Goal: Information Seeking & Learning: Learn about a topic

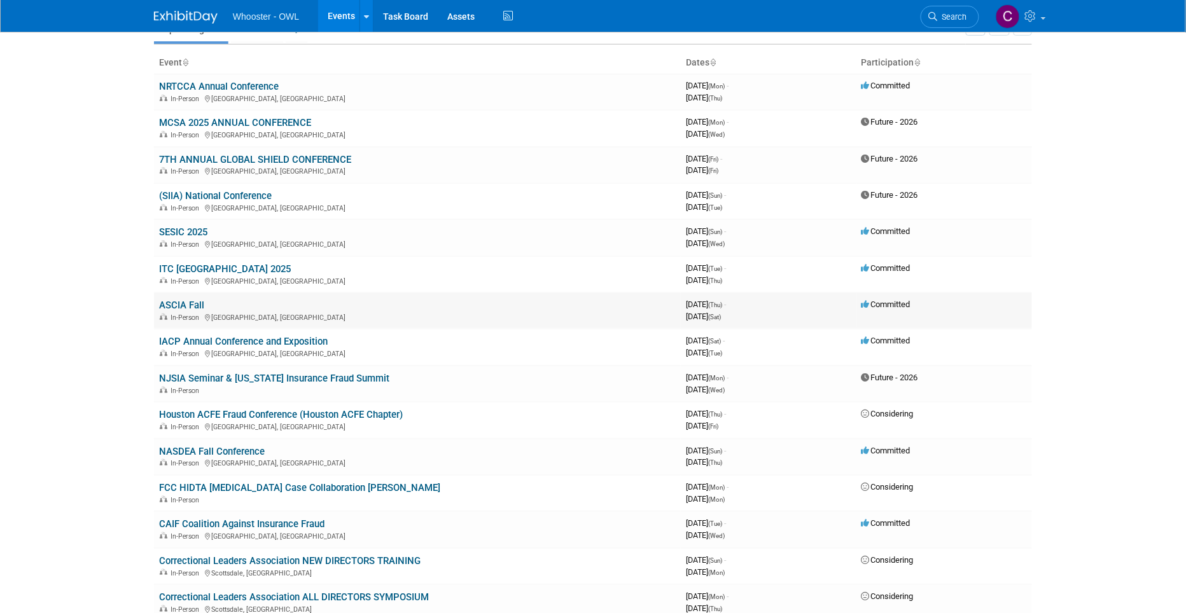
scroll to position [65, 0]
click at [251, 337] on link "IACP Annual Conference and Exposition" at bounding box center [243, 340] width 169 height 11
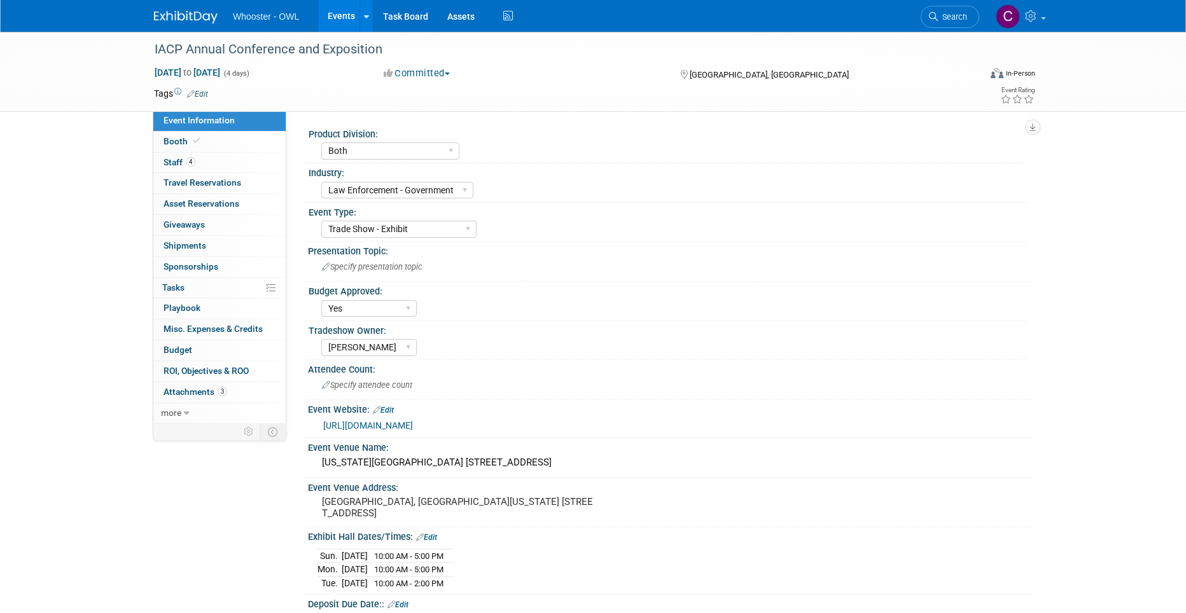
select select "Both"
select select "Law Enforcement - Government"
select select "Trade Show - Exhibit"
select select "Yes"
select select "Kamila Castaneda"
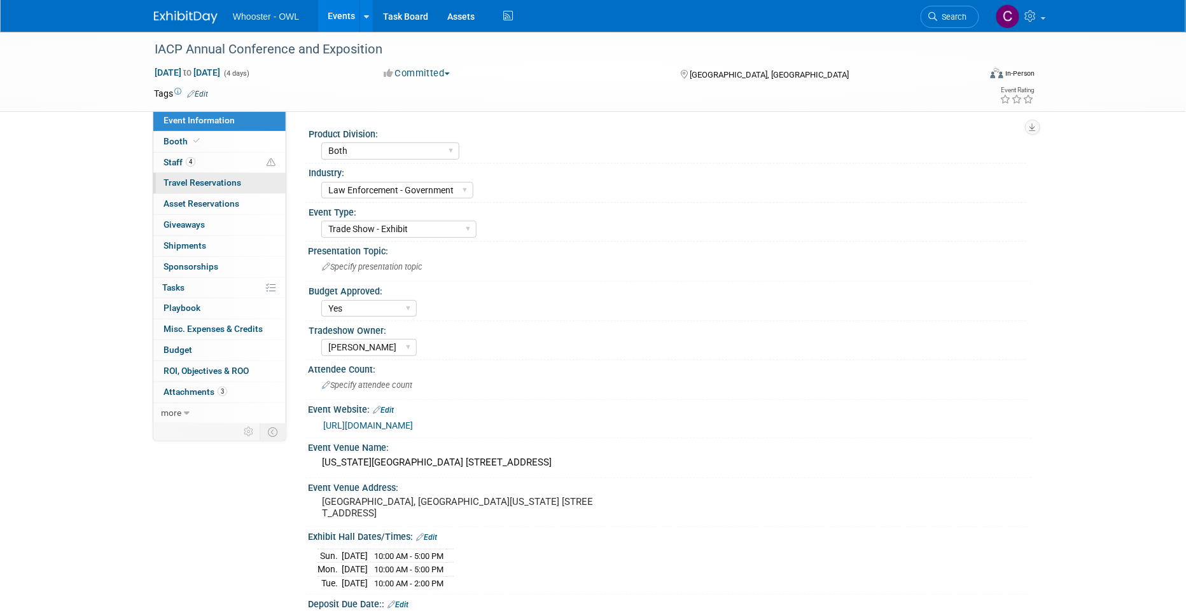
click at [184, 177] on span "Travel Reservations 0" at bounding box center [202, 182] width 78 height 10
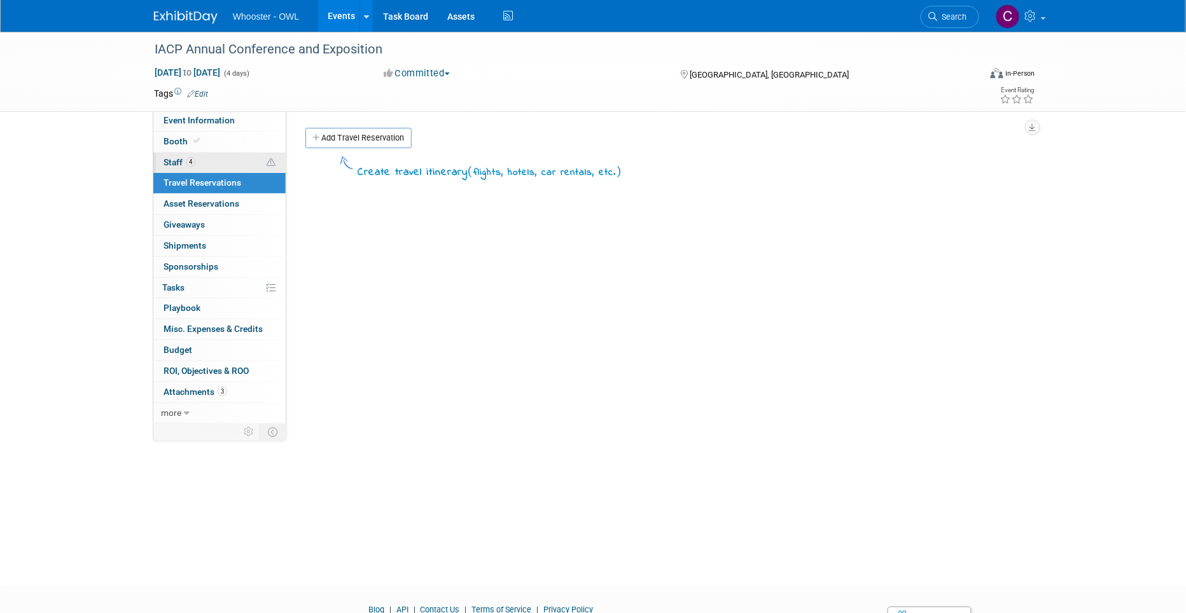
click at [164, 157] on span "Staff 4" at bounding box center [179, 162] width 32 height 10
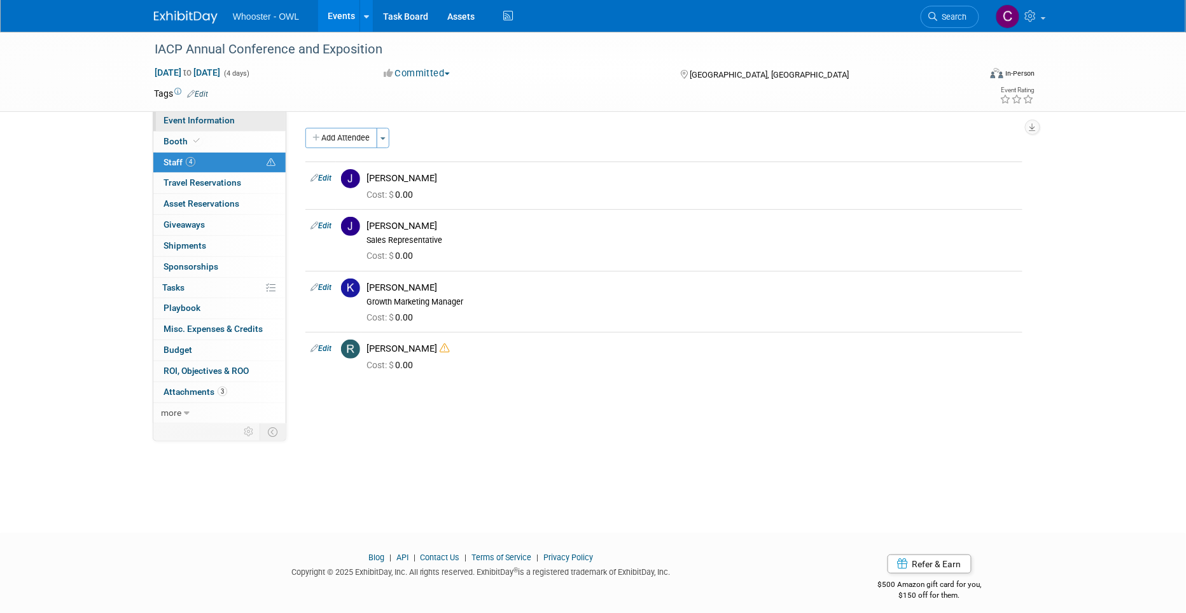
click at [198, 121] on span "Event Information" at bounding box center [198, 120] width 71 height 10
select select "Both"
select select "Law Enforcement - Government"
select select "Trade Show - Exhibit"
select select "Yes"
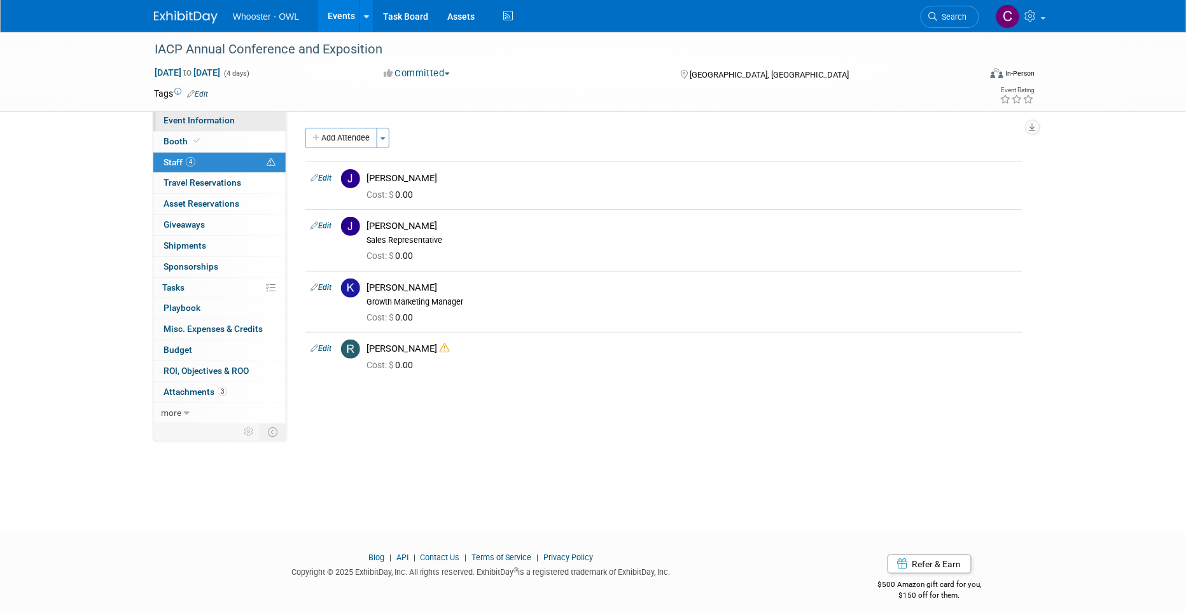
select select "Kamila Castaneda"
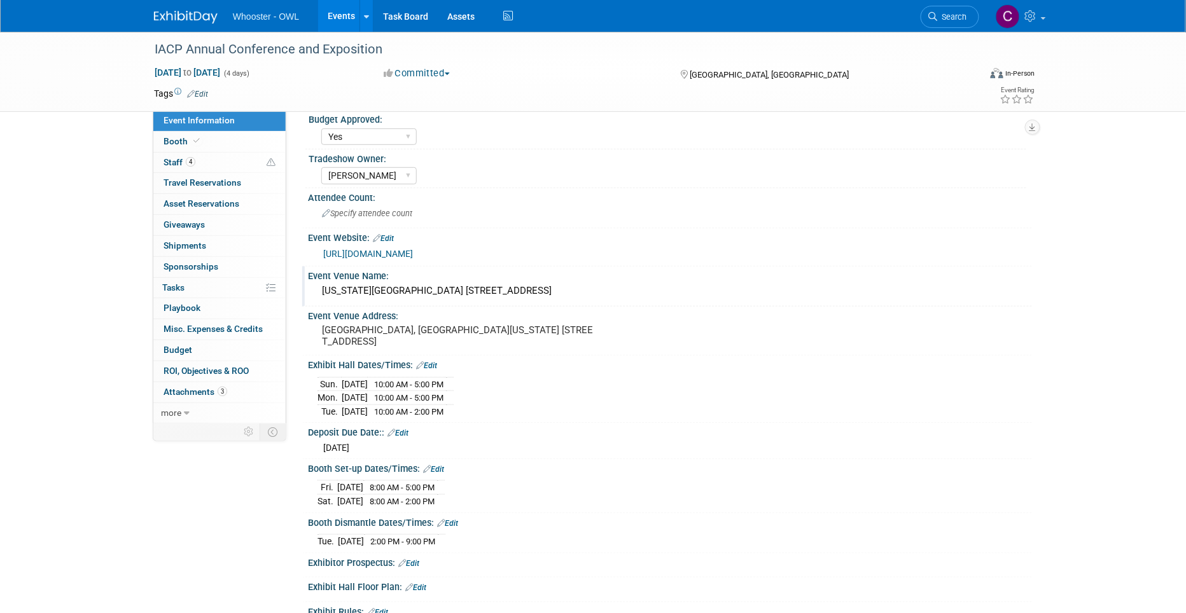
scroll to position [173, 0]
click at [343, 11] on link "Events" at bounding box center [341, 16] width 46 height 32
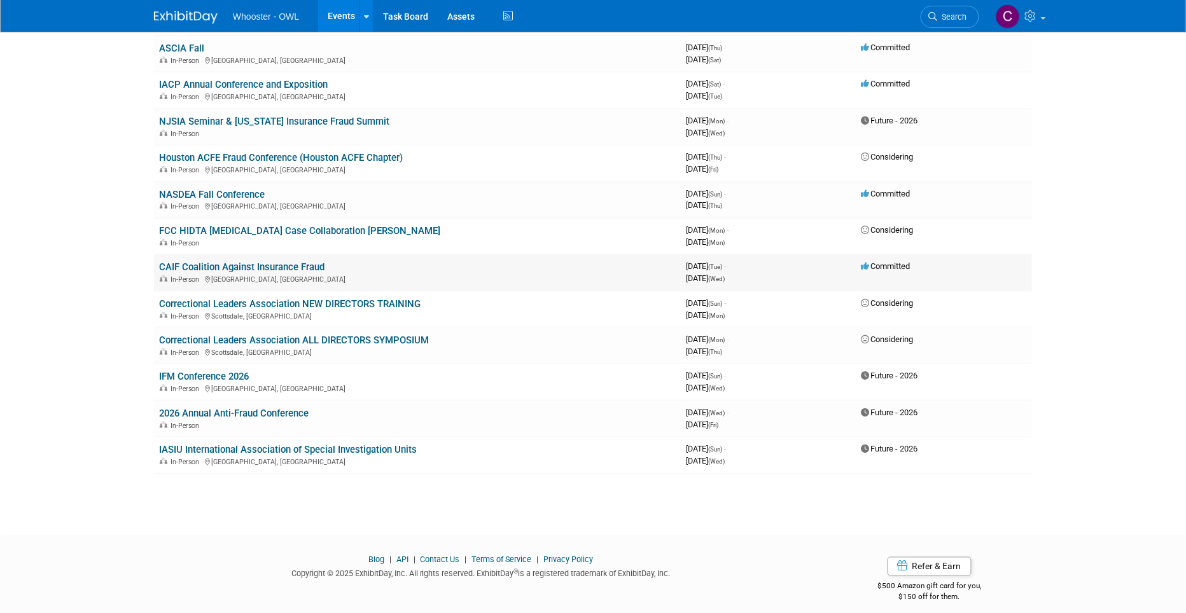
scroll to position [321, 0]
click at [202, 372] on link "IFM Conference 2026" at bounding box center [204, 377] width 90 height 11
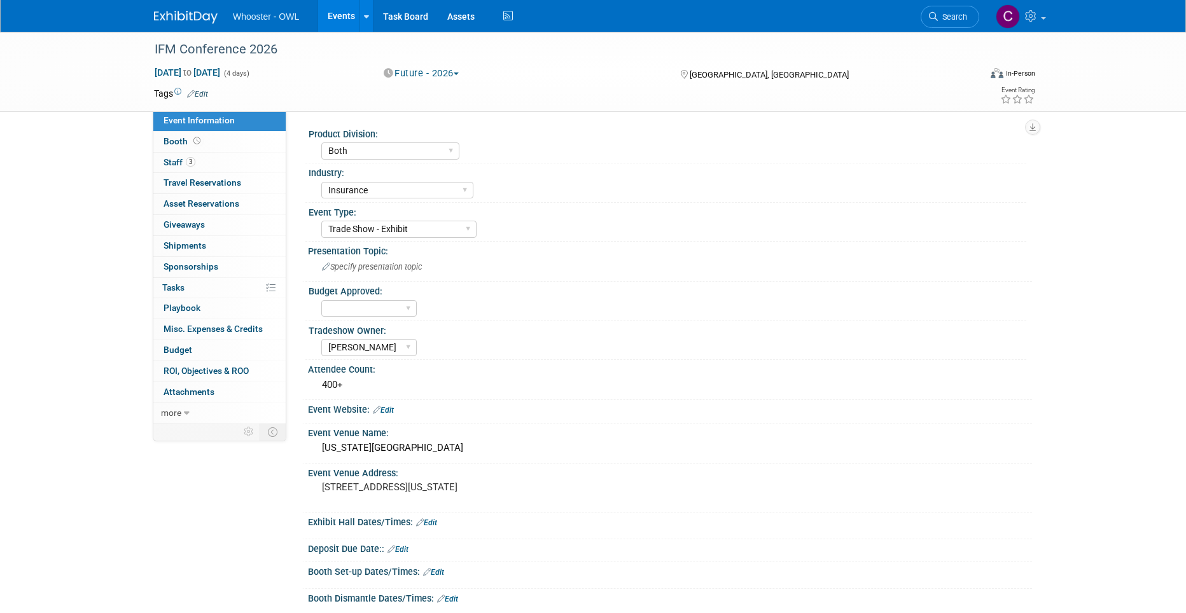
select select "Both"
select select "Insurance"
select select "Trade Show - Exhibit"
select select "Clare Southcombe"
click at [172, 346] on span "Budget" at bounding box center [177, 350] width 29 height 10
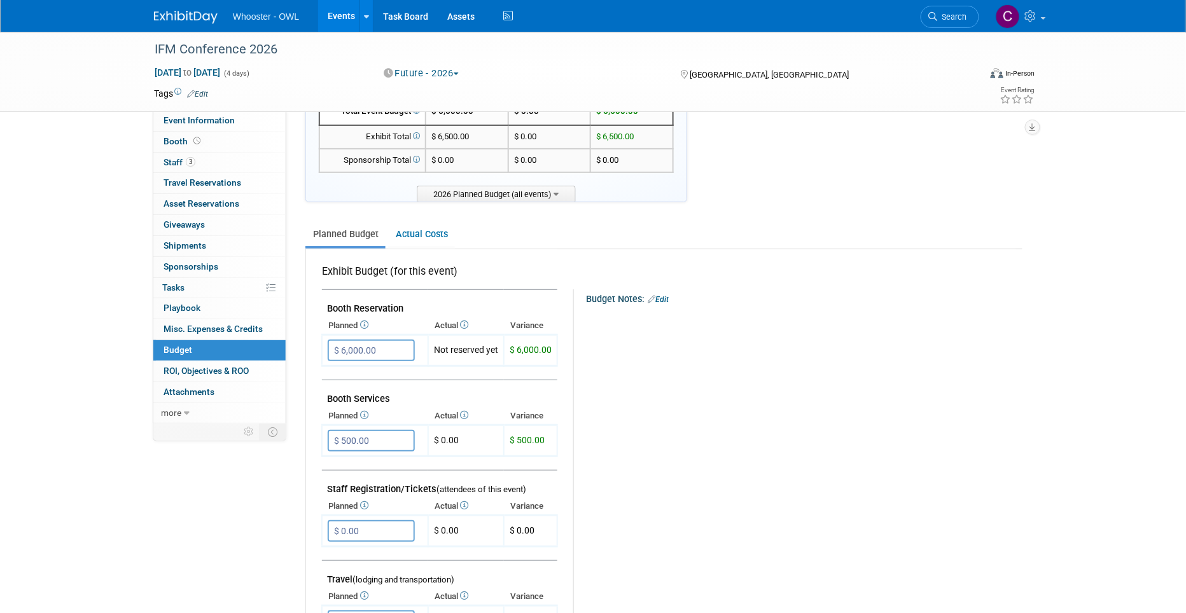
scroll to position [66, 0]
click at [342, 12] on link "Events" at bounding box center [341, 16] width 46 height 32
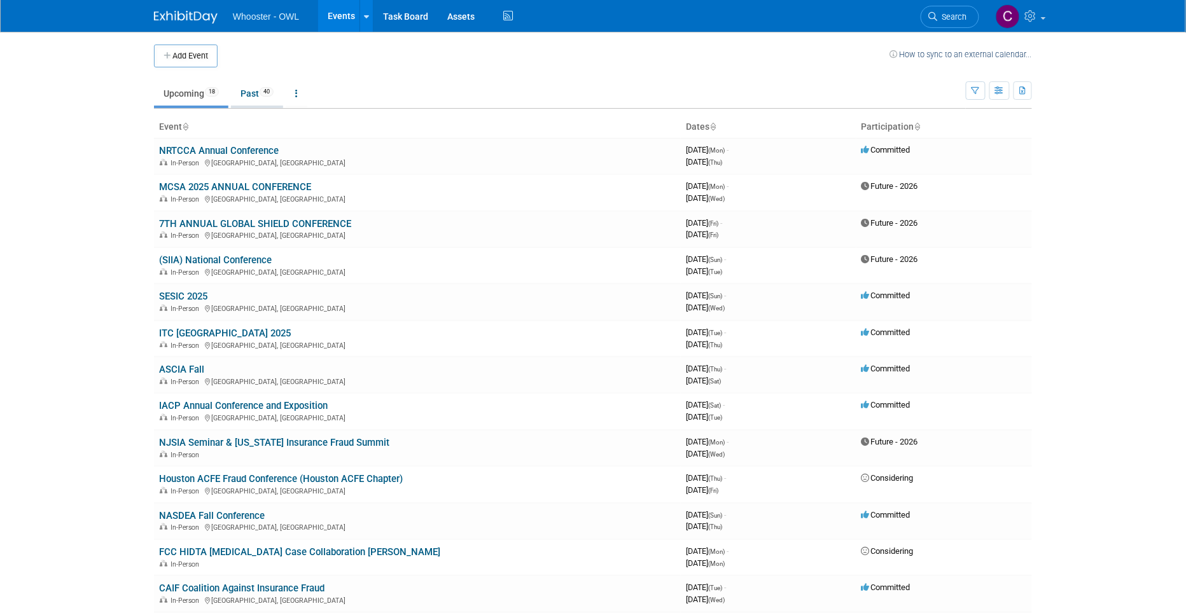
click at [253, 94] on link "Past 40" at bounding box center [257, 93] width 52 height 24
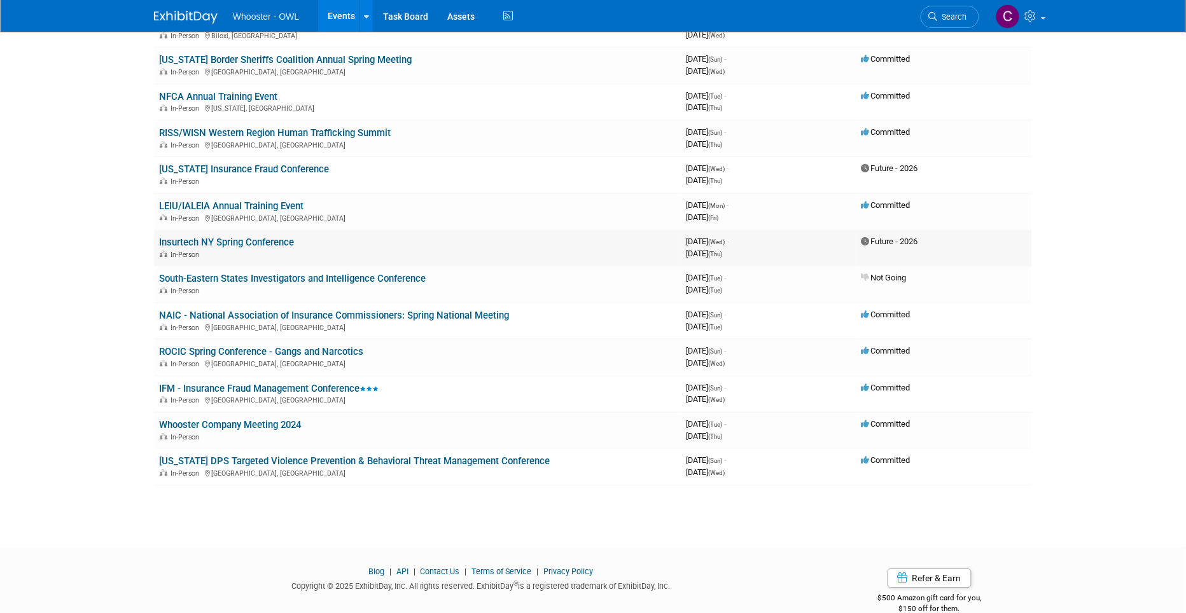
scroll to position [1124, 0]
click at [246, 384] on link "IFM - Insurance Fraud Management Conference" at bounding box center [268, 389] width 219 height 11
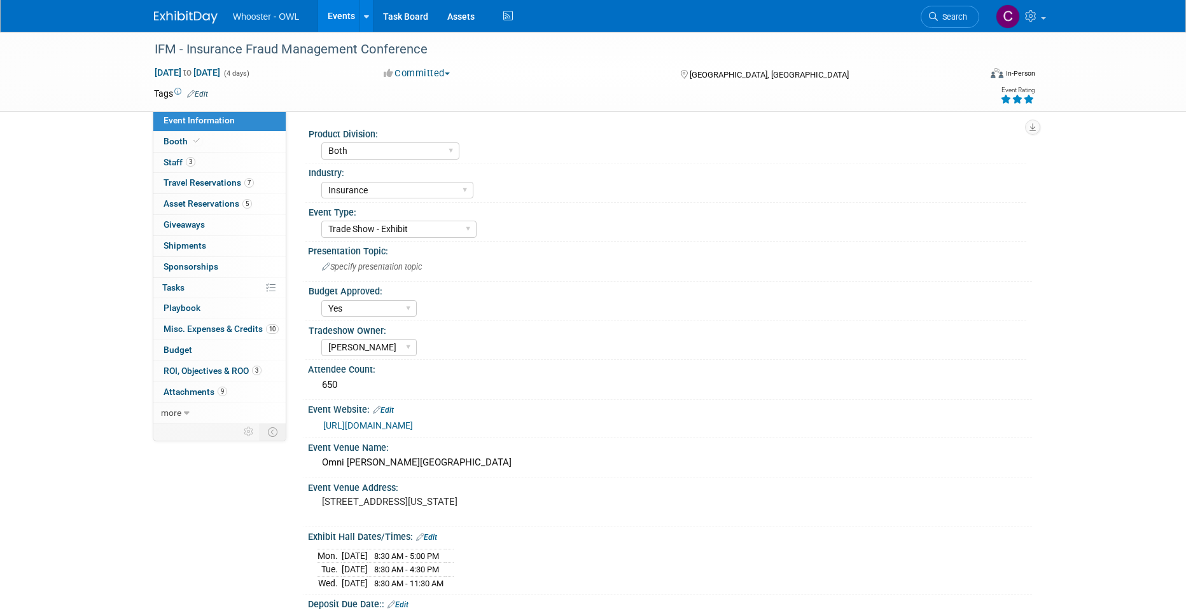
select select "Both"
select select "Insurance"
select select "Trade Show - Exhibit"
select select "Yes"
select select "Clare Southcombe"
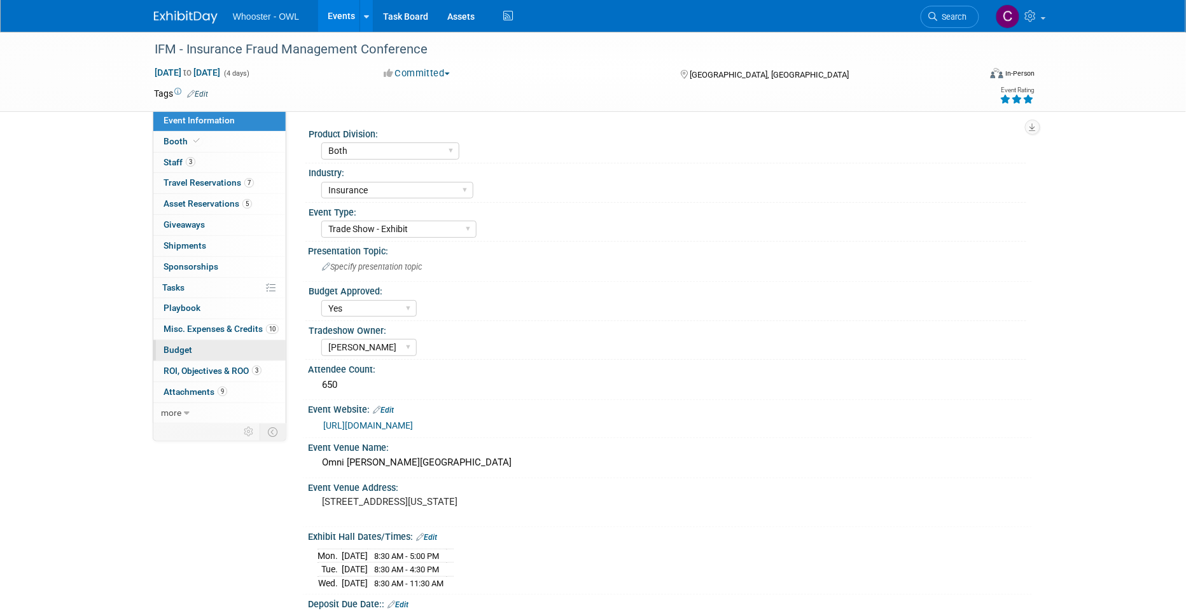
click at [177, 345] on span "Budget" at bounding box center [177, 350] width 29 height 10
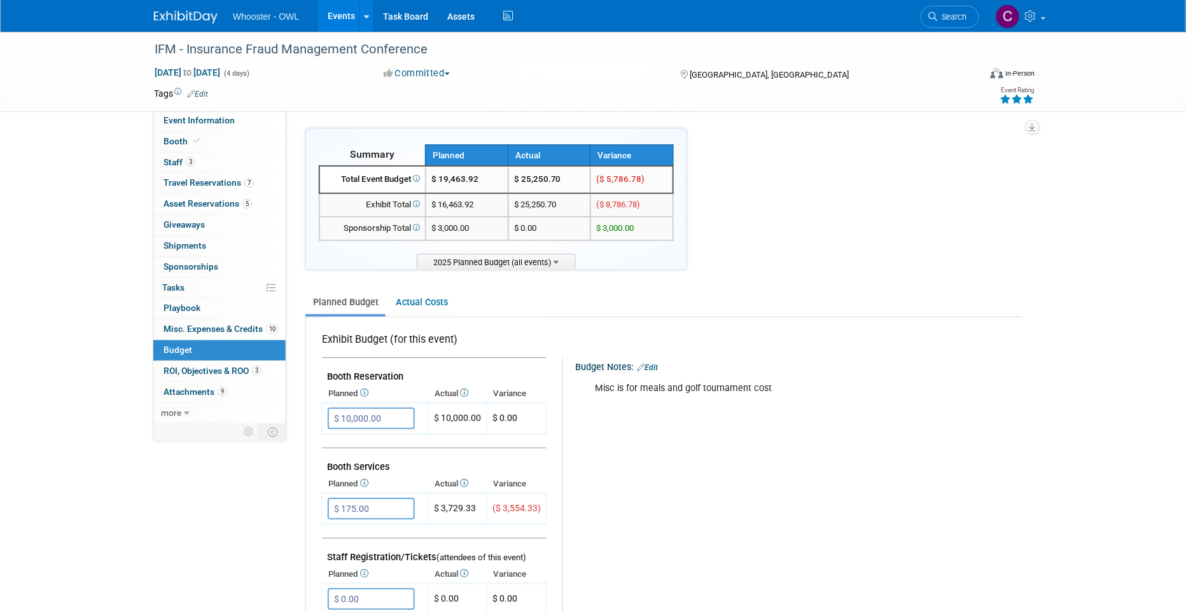
scroll to position [15, 0]
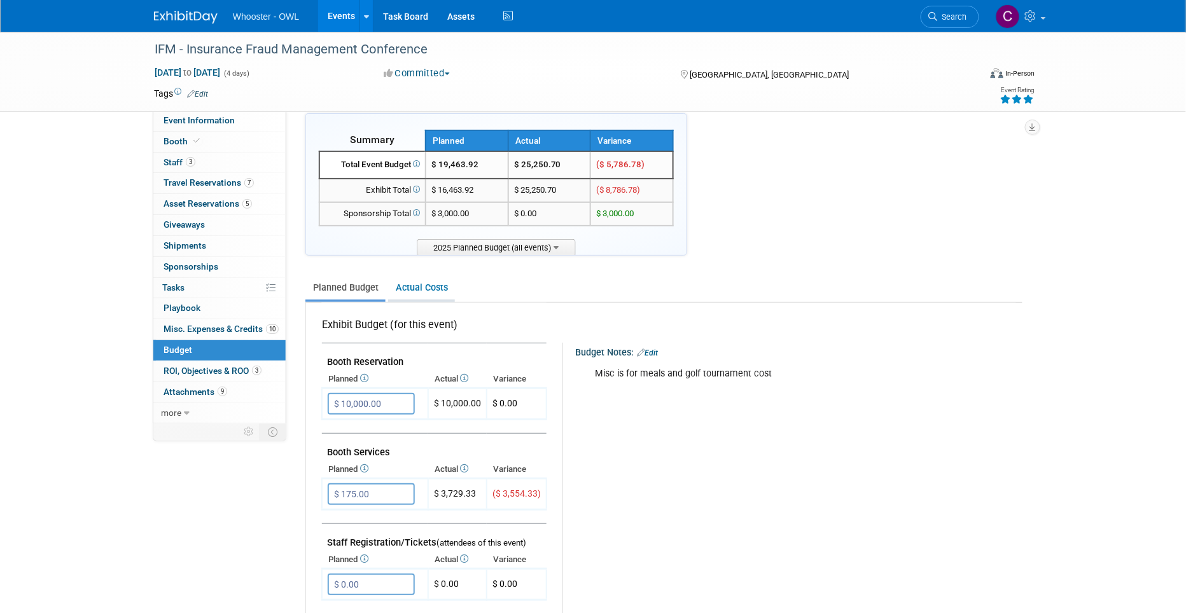
click at [426, 283] on link "Actual Costs" at bounding box center [421, 288] width 67 height 24
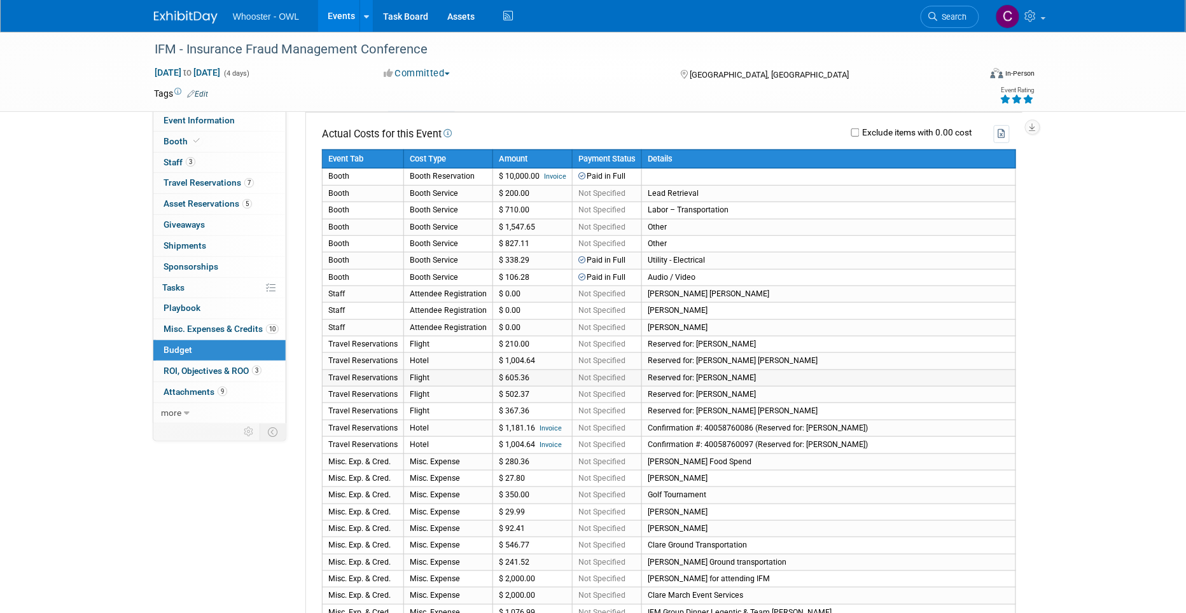
scroll to position [242, 0]
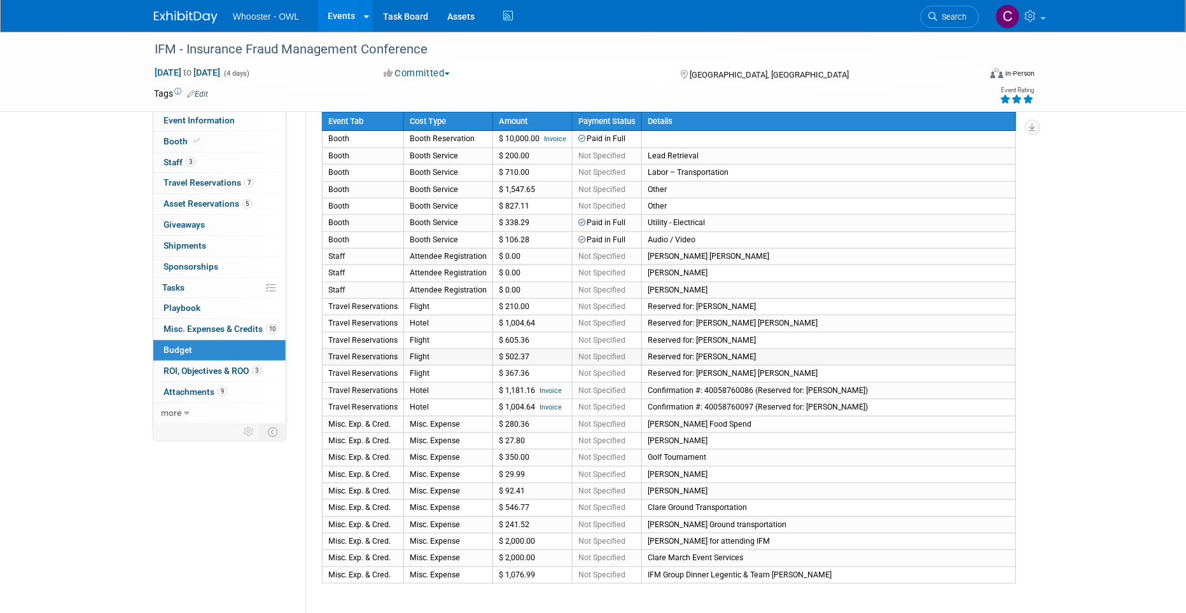
drag, startPoint x: 542, startPoint y: 305, endPoint x: 541, endPoint y: 359, distance: 54.1
click at [541, 359] on tbody "Event Tab Cost Type Amount Payment Status Details Booth Booth Reservation $ 10,…" at bounding box center [669, 347] width 693 height 471
click at [595, 407] on span "Not Specified" at bounding box center [601, 407] width 47 height 9
drag, startPoint x: 531, startPoint y: 403, endPoint x: 506, endPoint y: 306, distance: 100.6
click at [506, 306] on tbody "Event Tab Cost Type Amount Payment Status Details Booth Booth Reservation $ 10,…" at bounding box center [669, 347] width 693 height 471
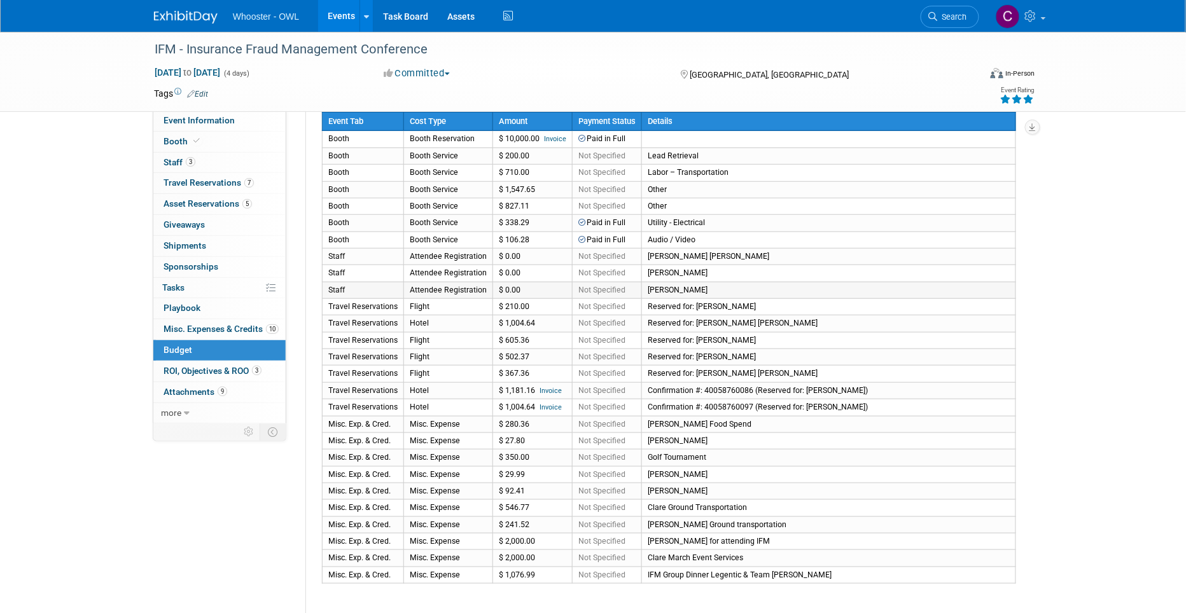
click at [890, 282] on td "Richard Spradley" at bounding box center [829, 290] width 374 height 17
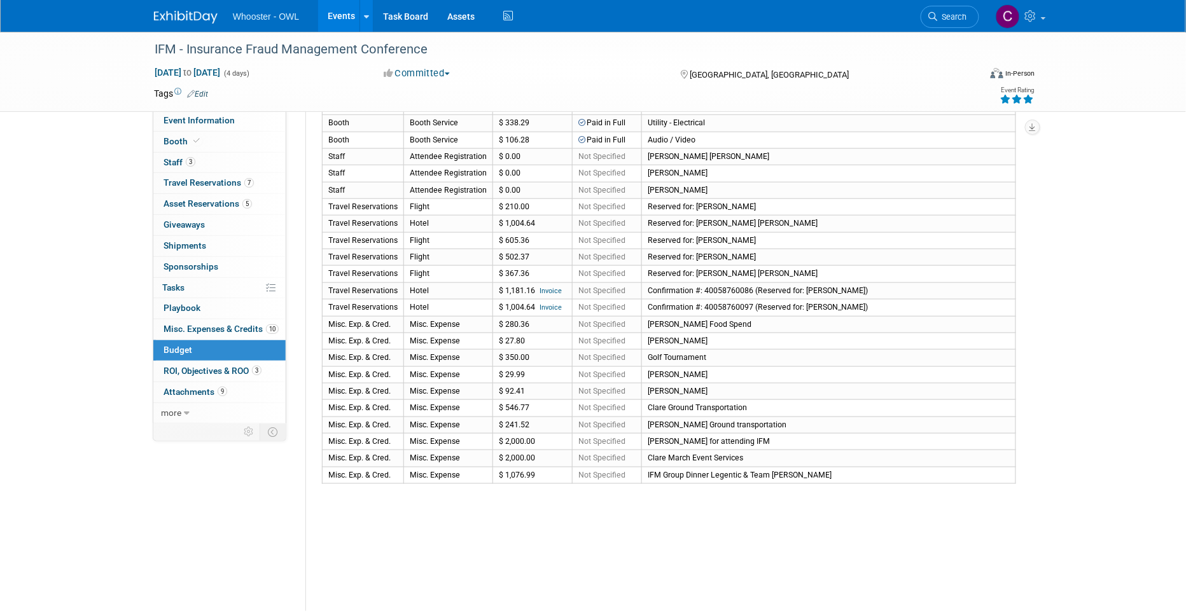
scroll to position [349, 0]
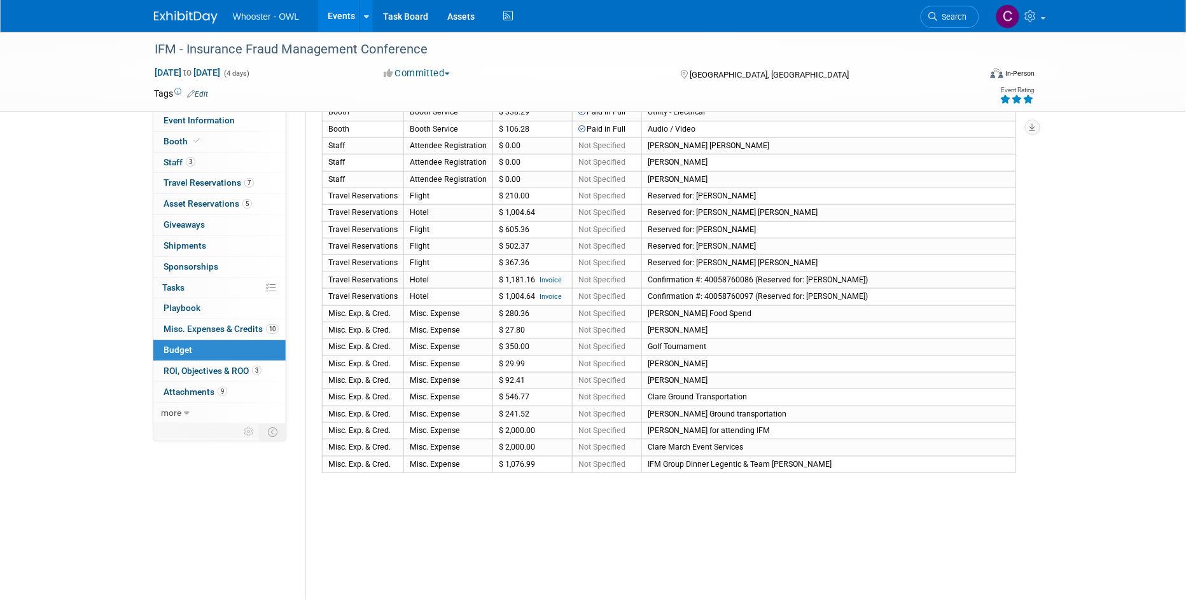
drag, startPoint x: 329, startPoint y: 117, endPoint x: 859, endPoint y: 476, distance: 640.3
click at [859, 476] on div "Actual Costs for this Event Exclude items with 0.00 cost Event Tab" at bounding box center [664, 282] width 716 height 636
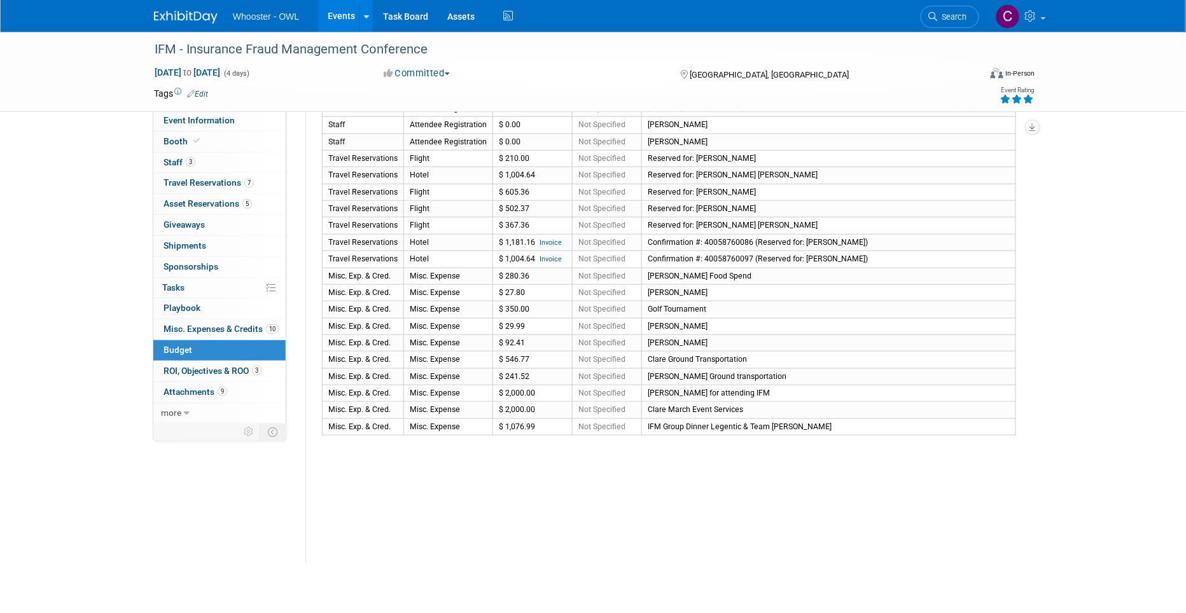
copy table
